Goal: Task Accomplishment & Management: Manage account settings

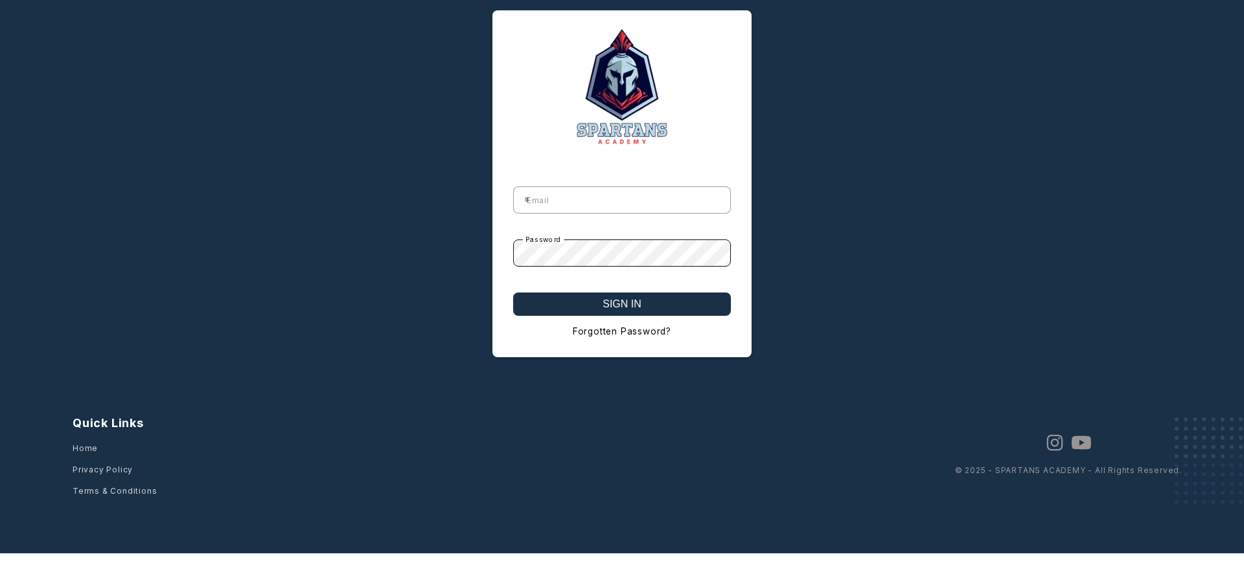
click at [622, 305] on button "SIGN IN" at bounding box center [622, 304] width 218 height 23
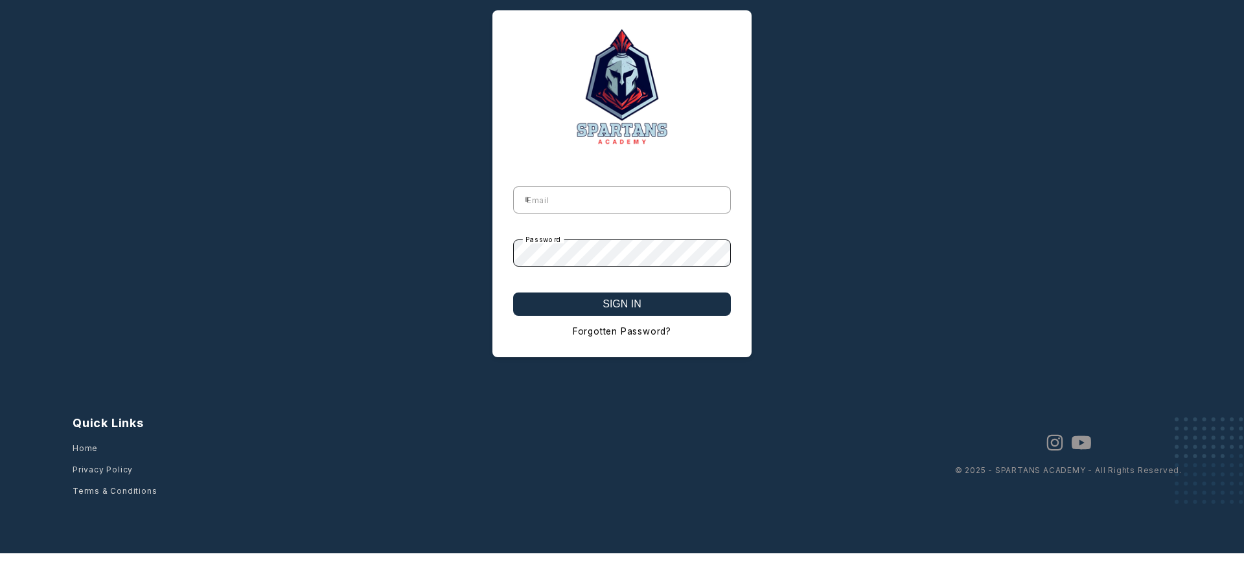
click at [622, 305] on button "SIGN IN" at bounding box center [622, 304] width 218 height 23
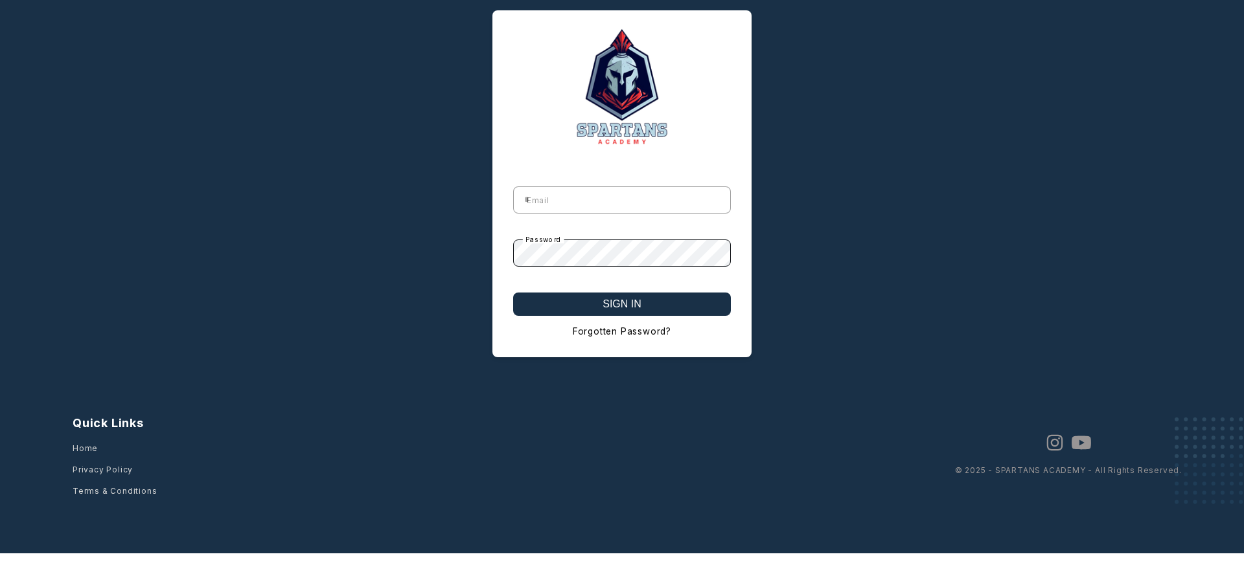
click at [622, 305] on button "SIGN IN" at bounding box center [622, 304] width 218 height 23
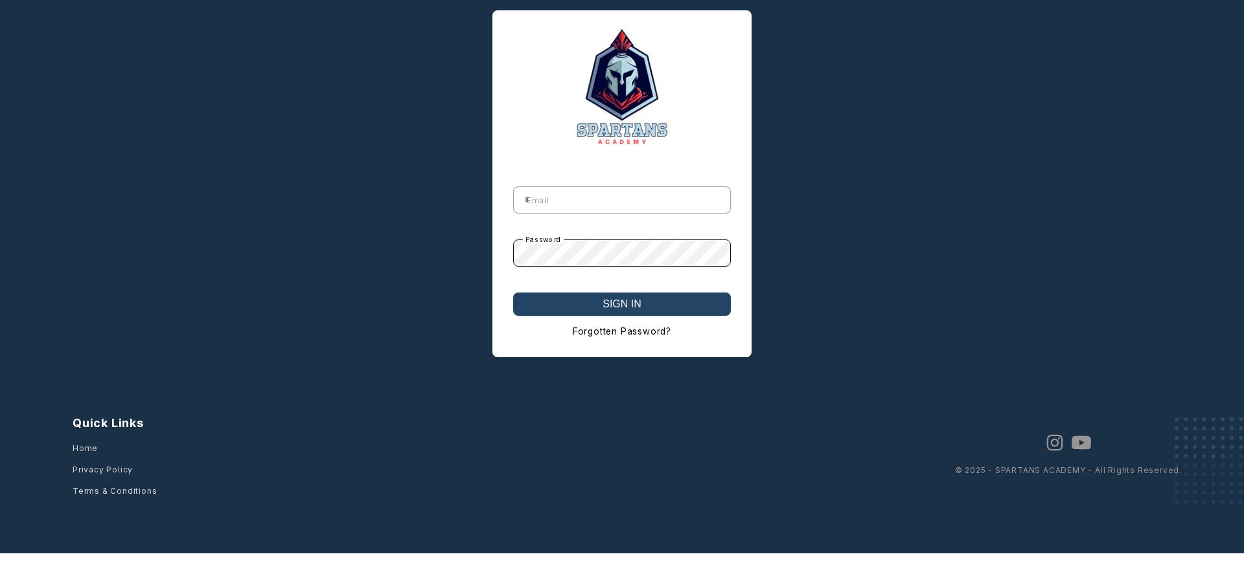
click at [622, 305] on button "SIGN IN" at bounding box center [622, 304] width 218 height 23
